Goal: Task Accomplishment & Management: Manage account settings

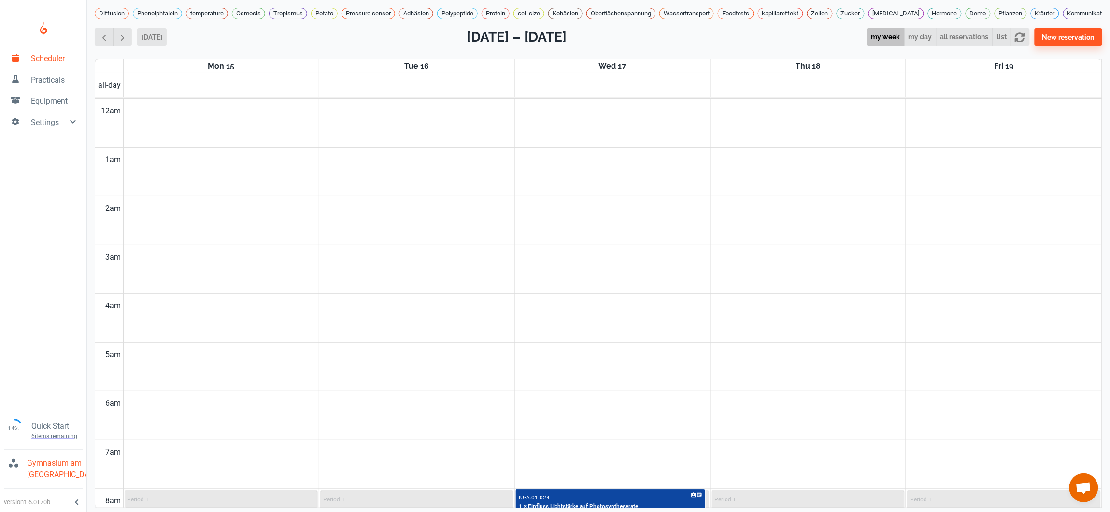
scroll to position [166, 0]
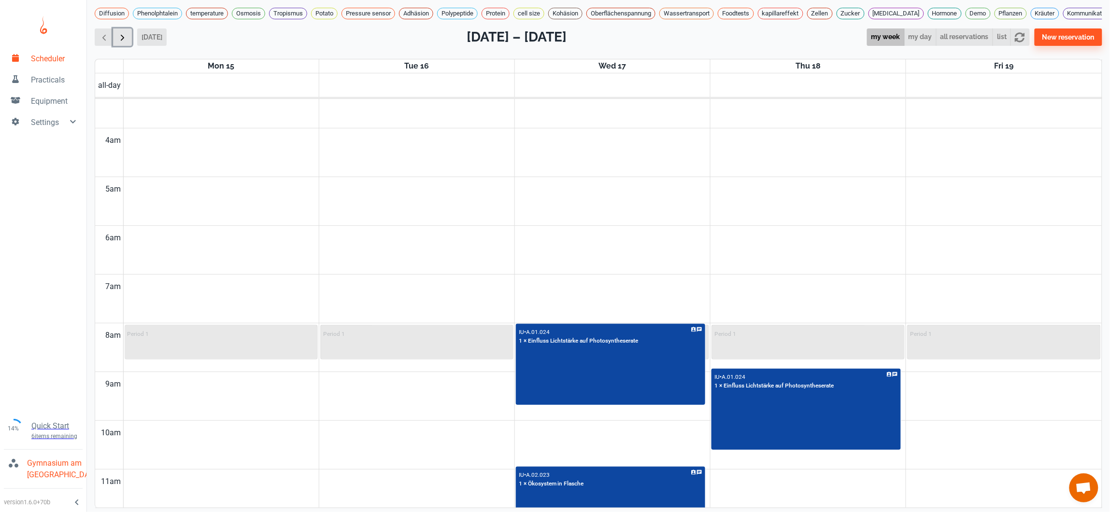
click at [125, 42] on span "button" at bounding box center [122, 37] width 10 height 10
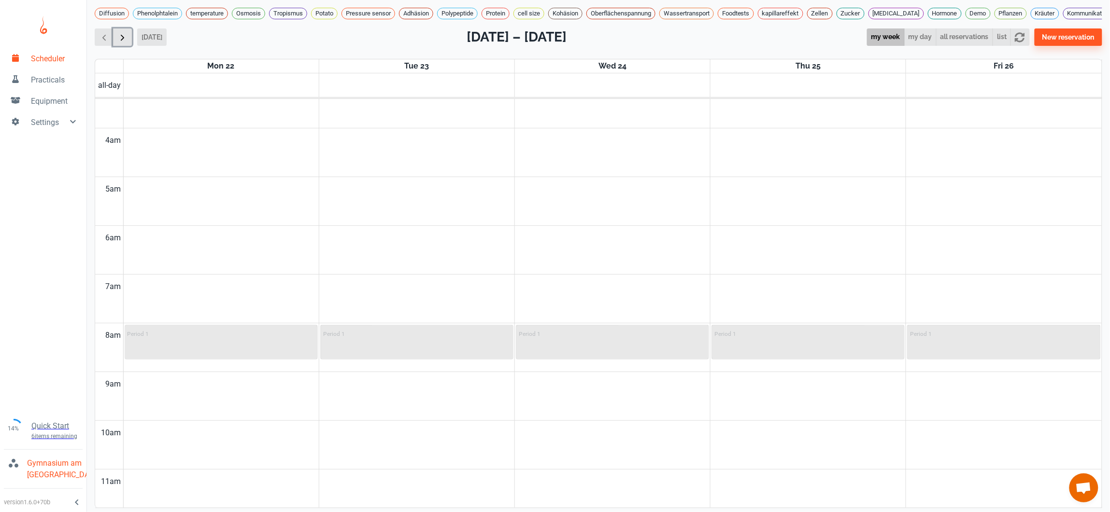
scroll to position [392, 0]
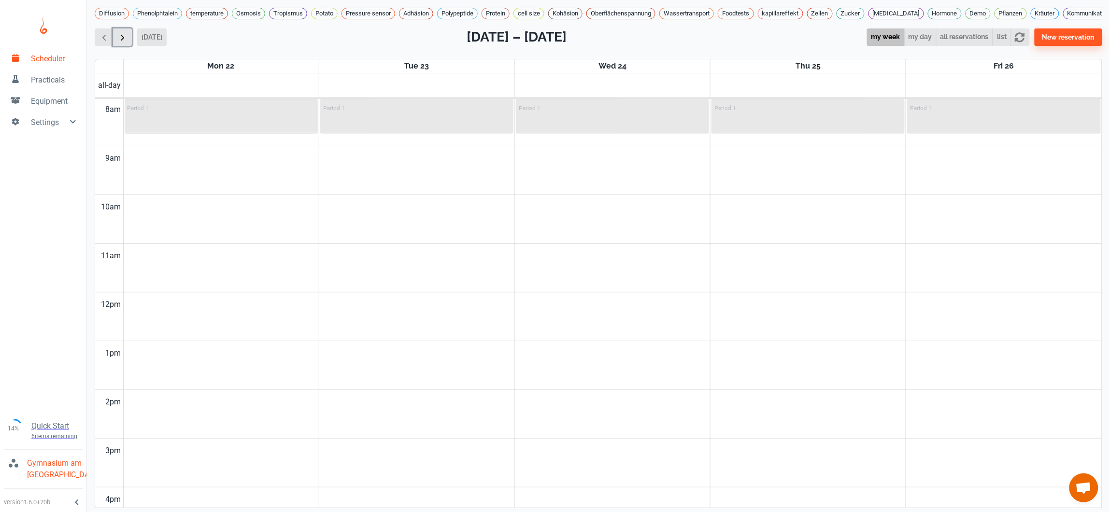
click at [116, 46] on button "button" at bounding box center [122, 37] width 19 height 18
click at [111, 43] on button "button" at bounding box center [104, 37] width 19 height 18
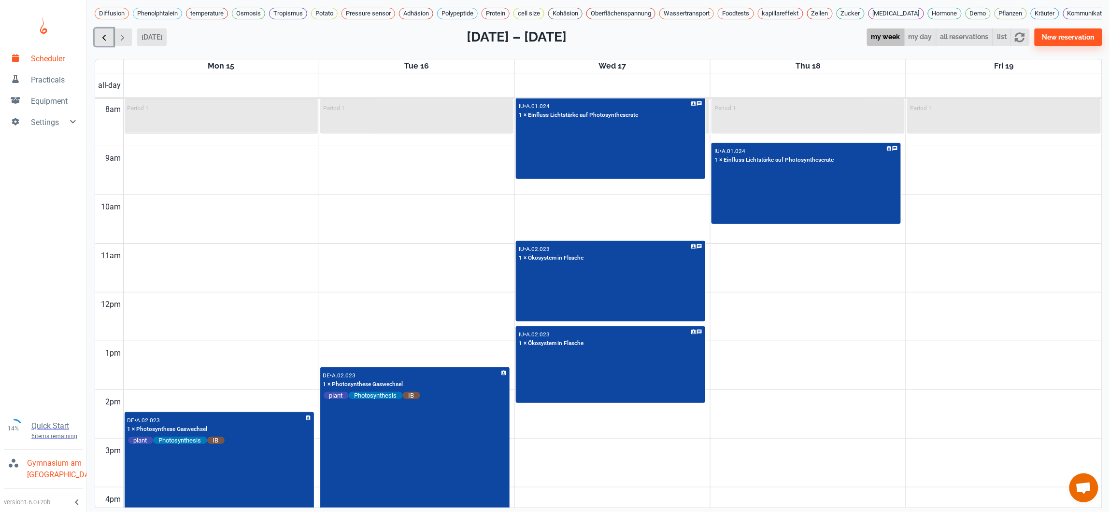
click at [111, 43] on button "button" at bounding box center [104, 37] width 19 height 18
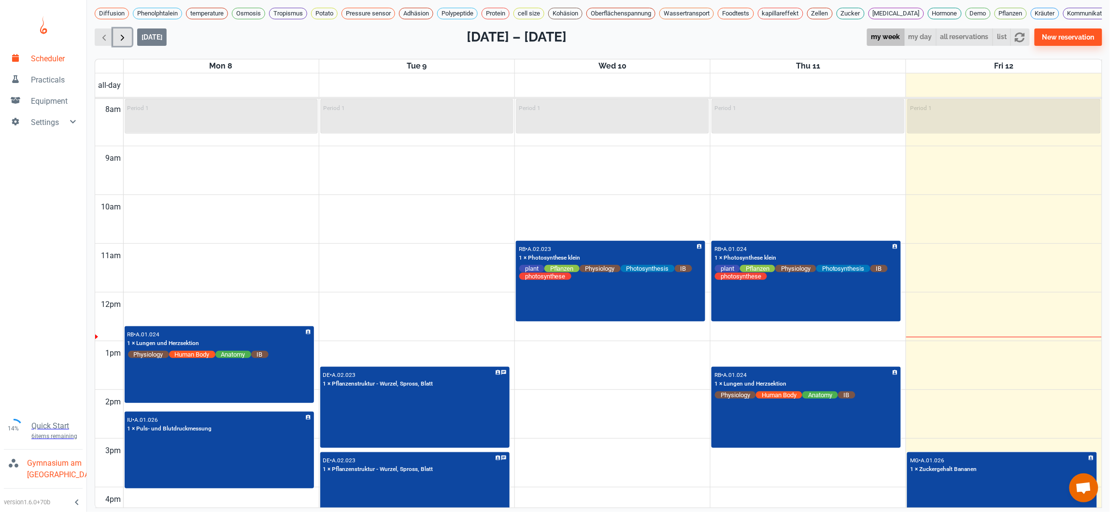
click at [126, 40] on span "button" at bounding box center [122, 37] width 10 height 10
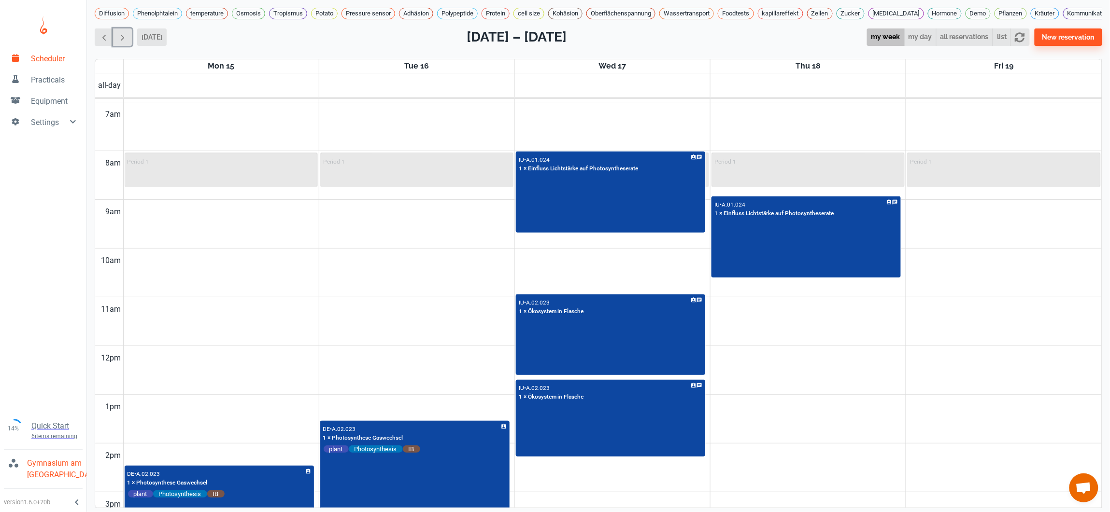
scroll to position [335, 0]
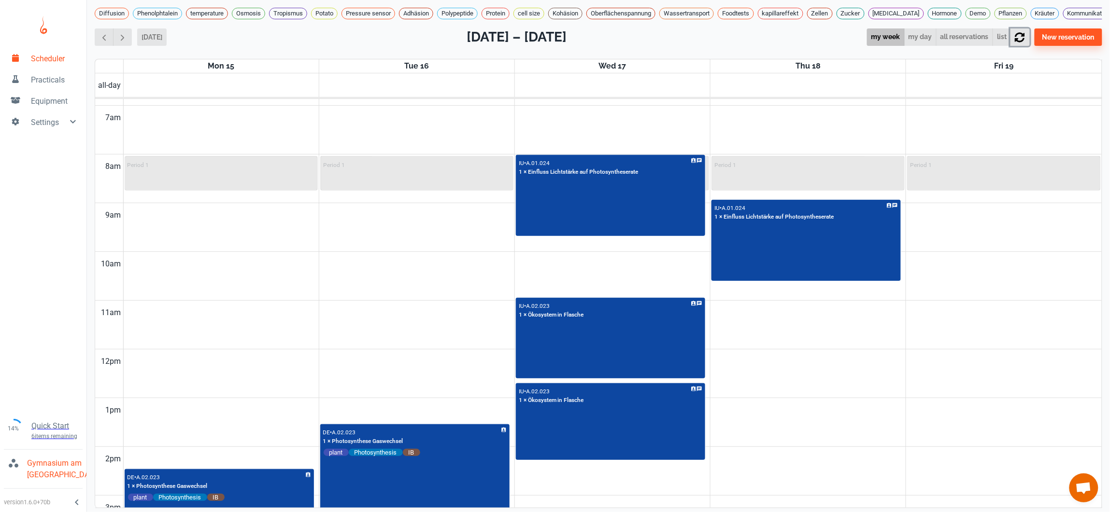
click at [1029, 43] on button "button" at bounding box center [1019, 37] width 19 height 18
click at [1029, 42] on button "button" at bounding box center [1019, 37] width 19 height 18
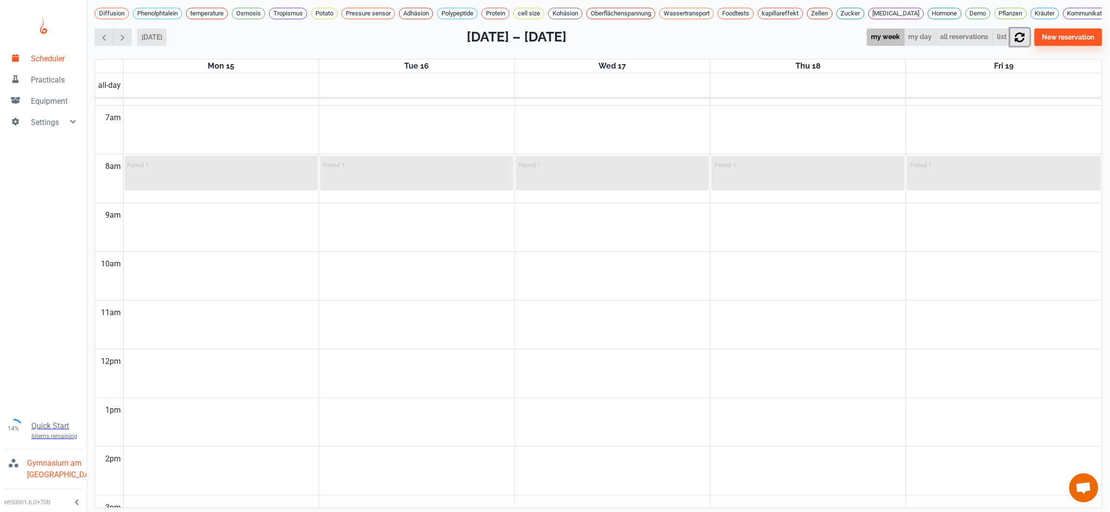
scroll to position [250, 0]
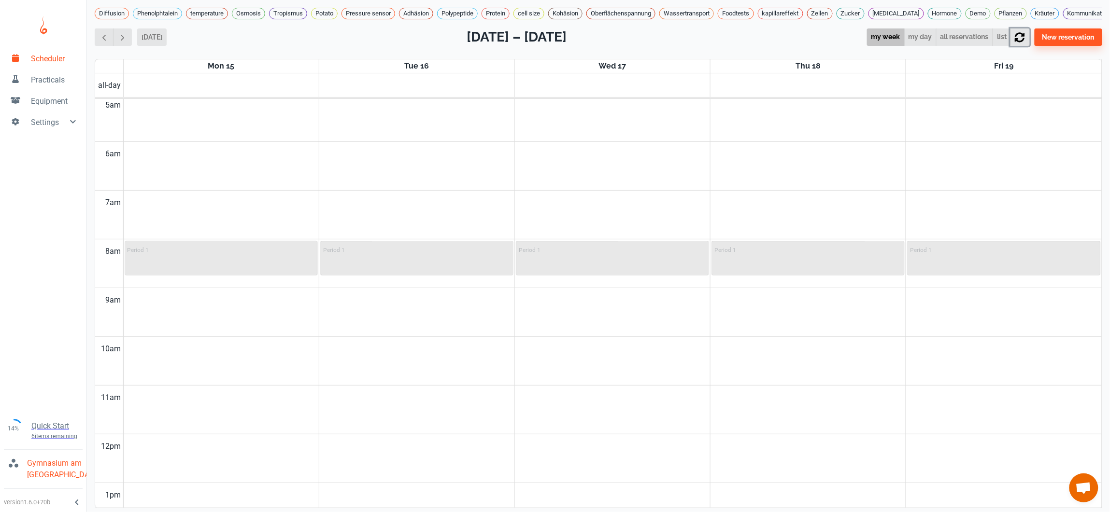
click at [1025, 39] on icon "button" at bounding box center [1020, 37] width 10 height 10
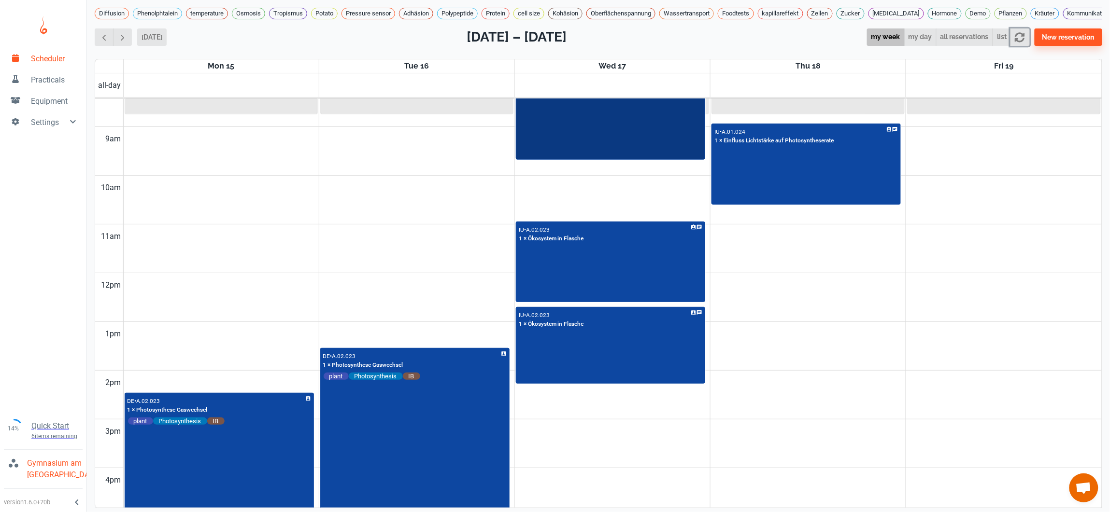
scroll to position [411, 0]
